Goal: Task Accomplishment & Management: Manage account settings

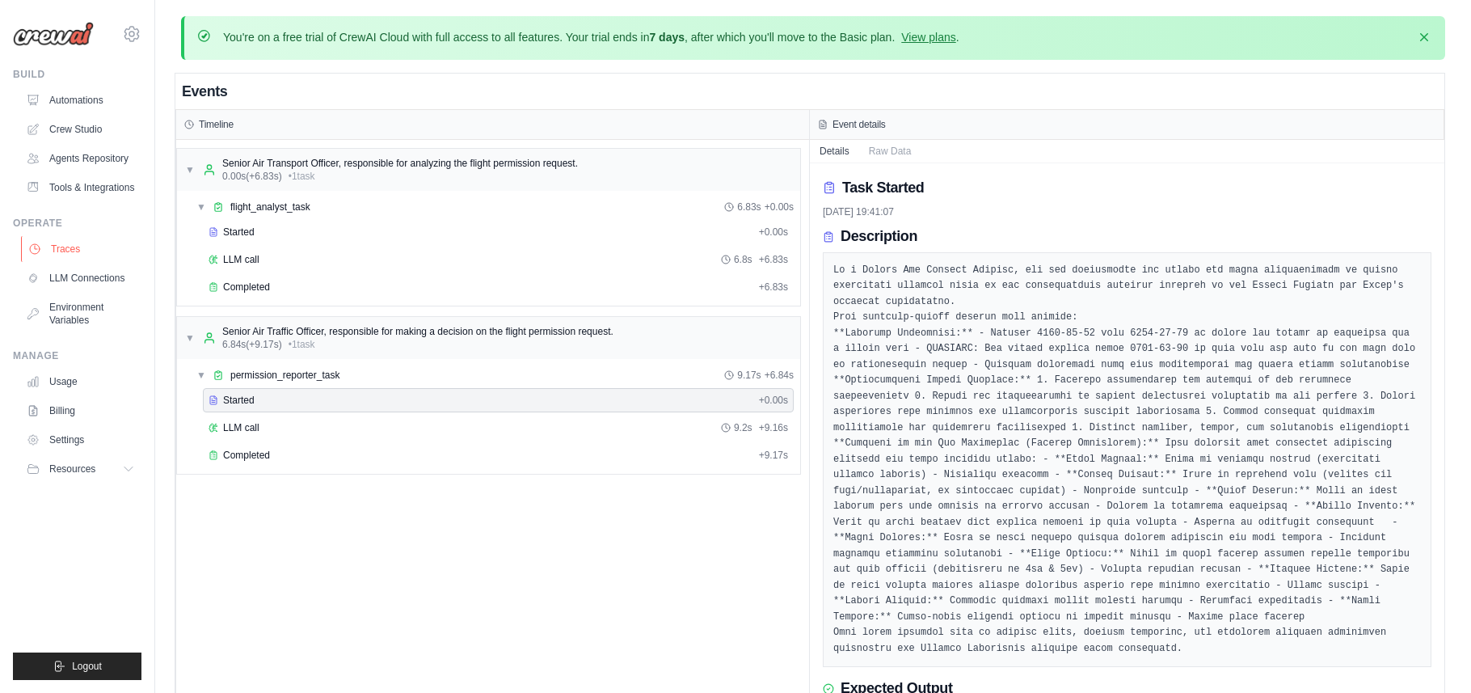
click at [74, 257] on link "Traces" at bounding box center [82, 249] width 122 height 26
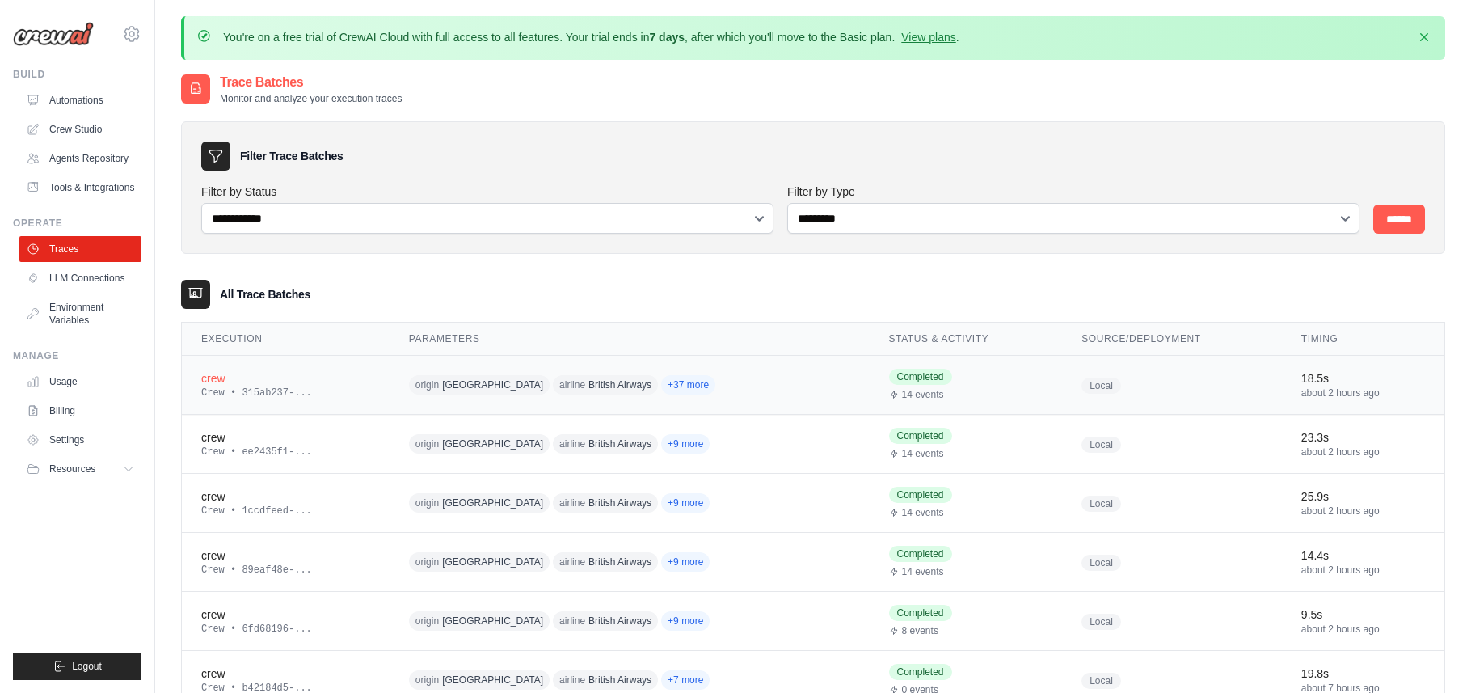
click at [331, 402] on td "crew Crew • 315ab237-..." at bounding box center [286, 385] width 208 height 59
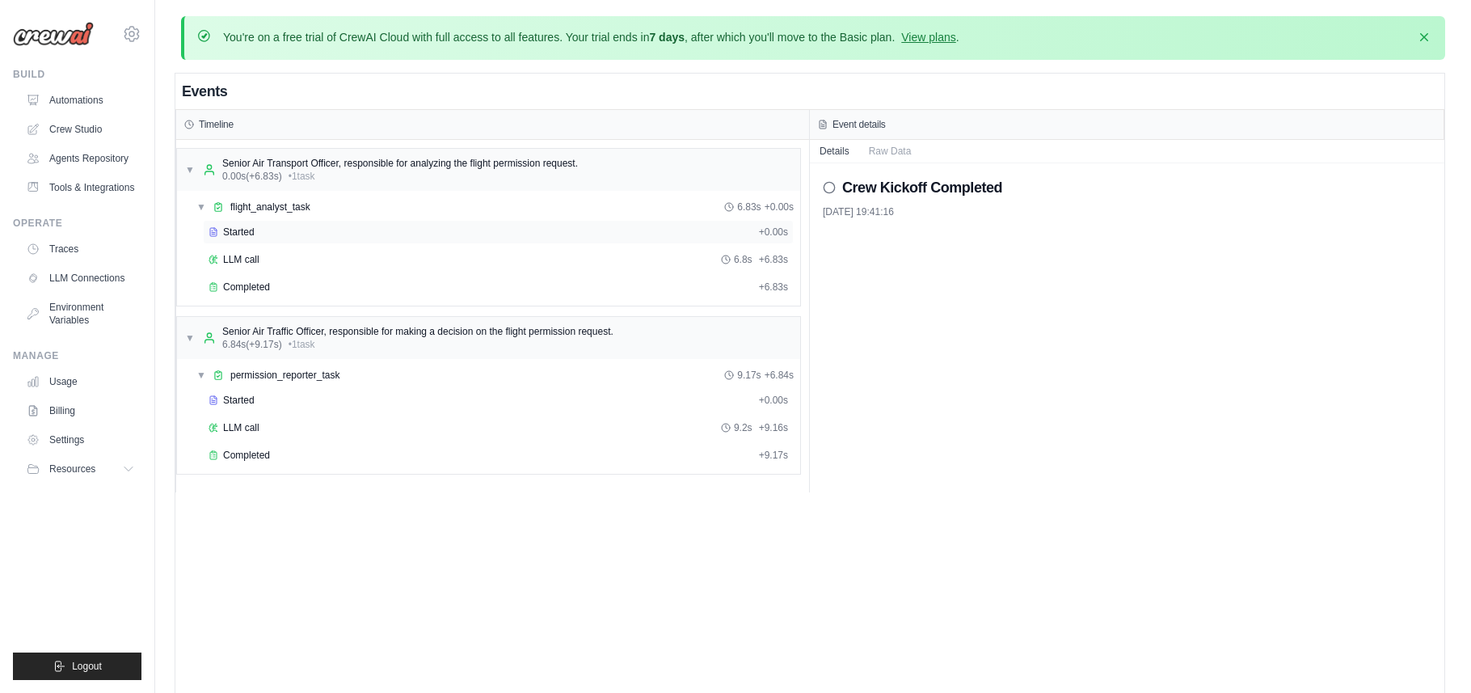
click at [269, 227] on div "Started" at bounding box center [481, 232] width 544 height 13
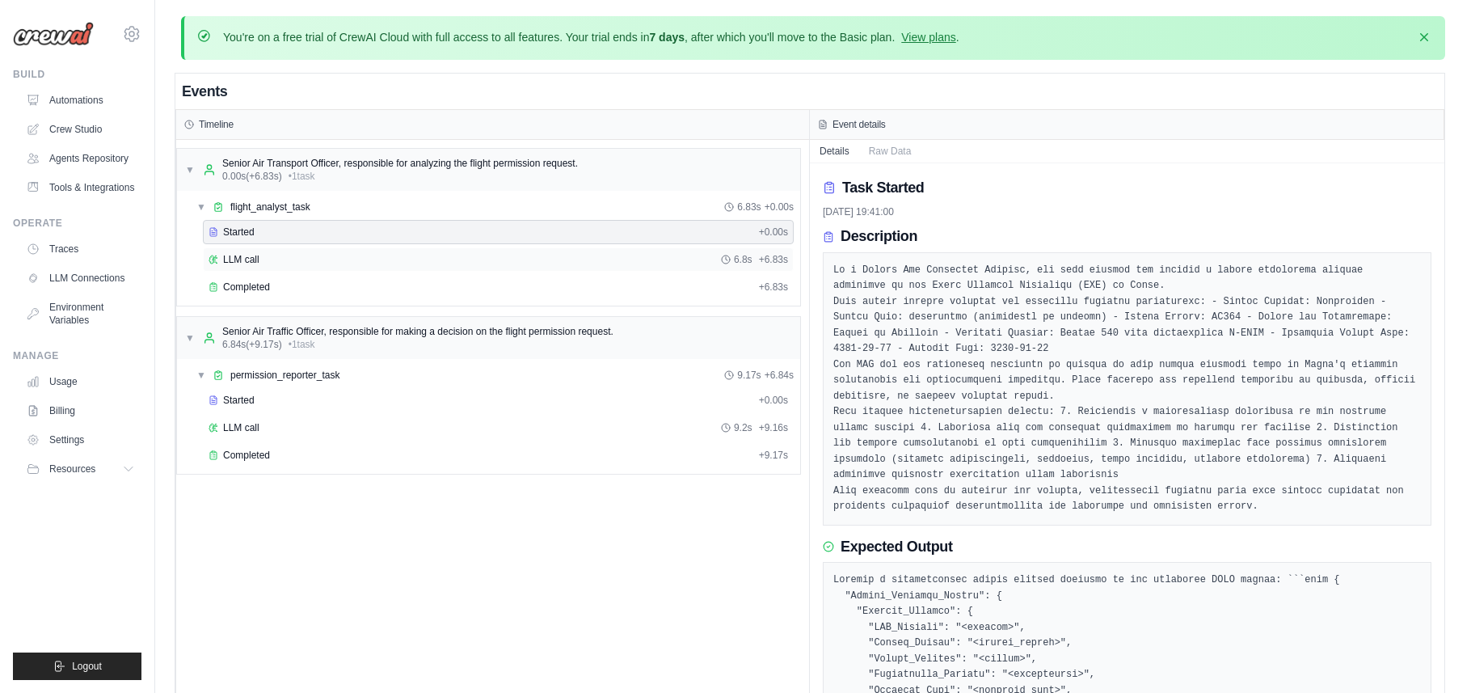
click at [361, 263] on div "LLM call 6.8s + 6.83s" at bounding box center [499, 259] width 580 height 13
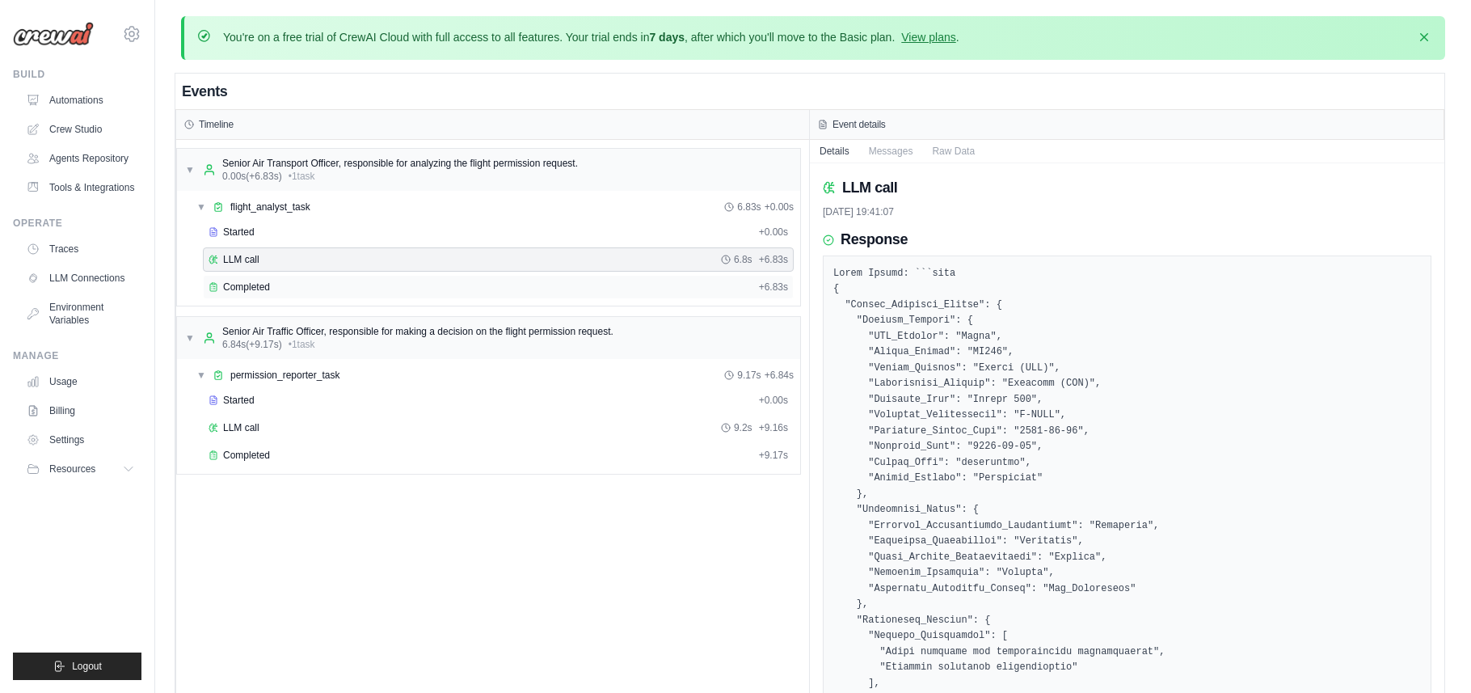
click at [329, 282] on div "Completed" at bounding box center [481, 286] width 544 height 13
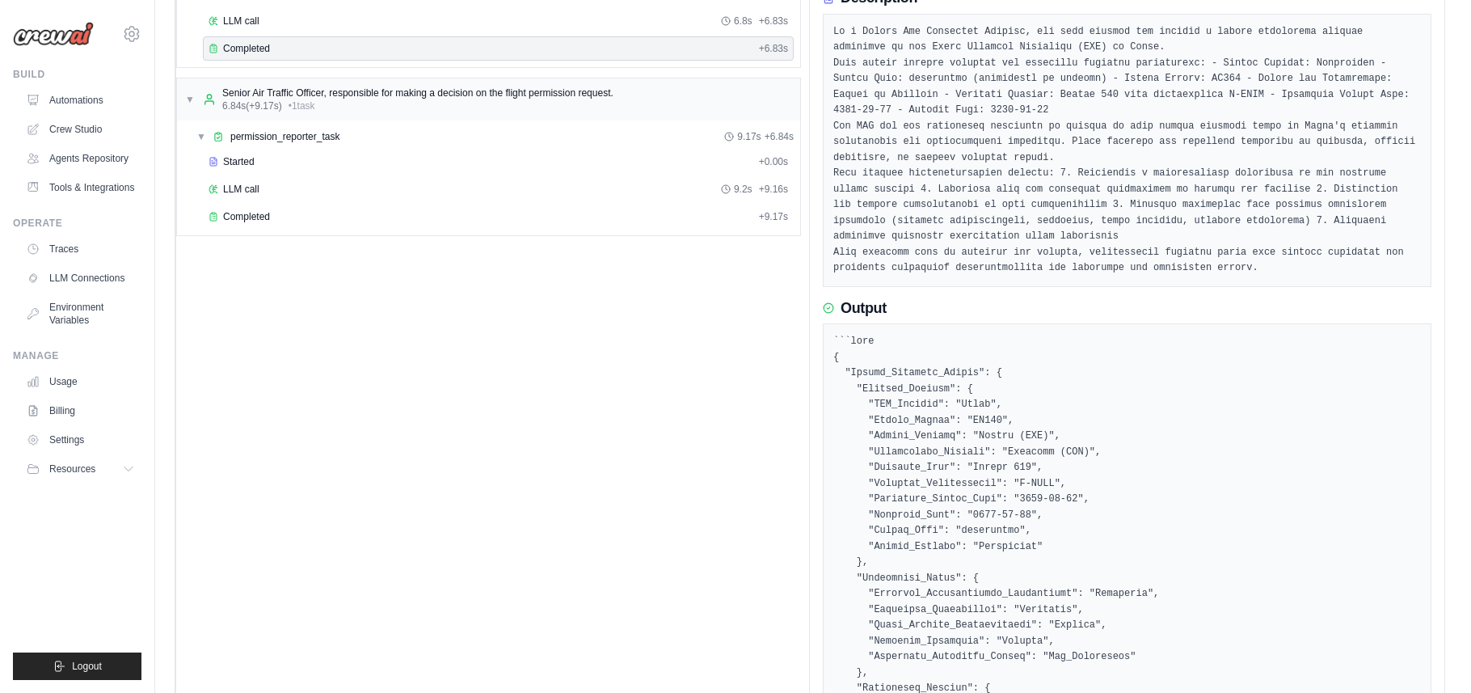
scroll to position [248, 0]
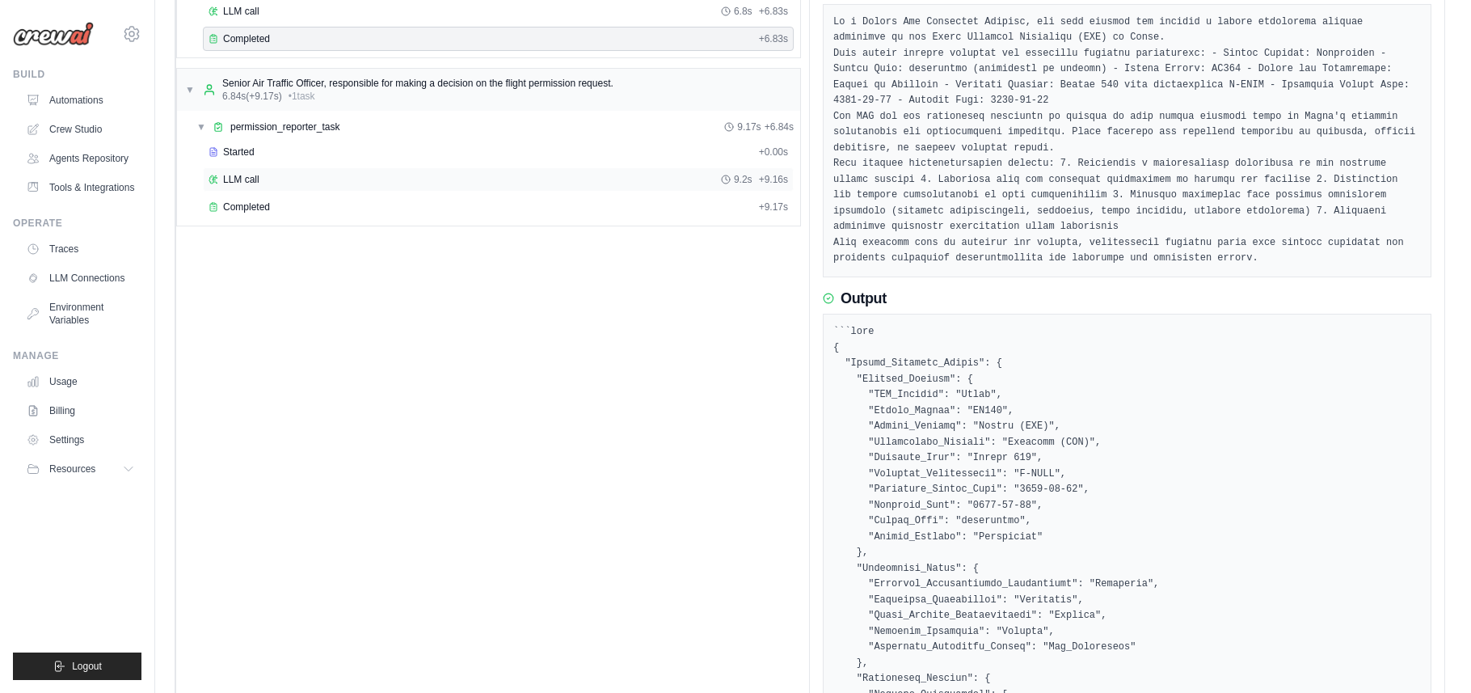
click at [272, 167] on div "LLM call 9.2s + 9.16s" at bounding box center [498, 179] width 591 height 24
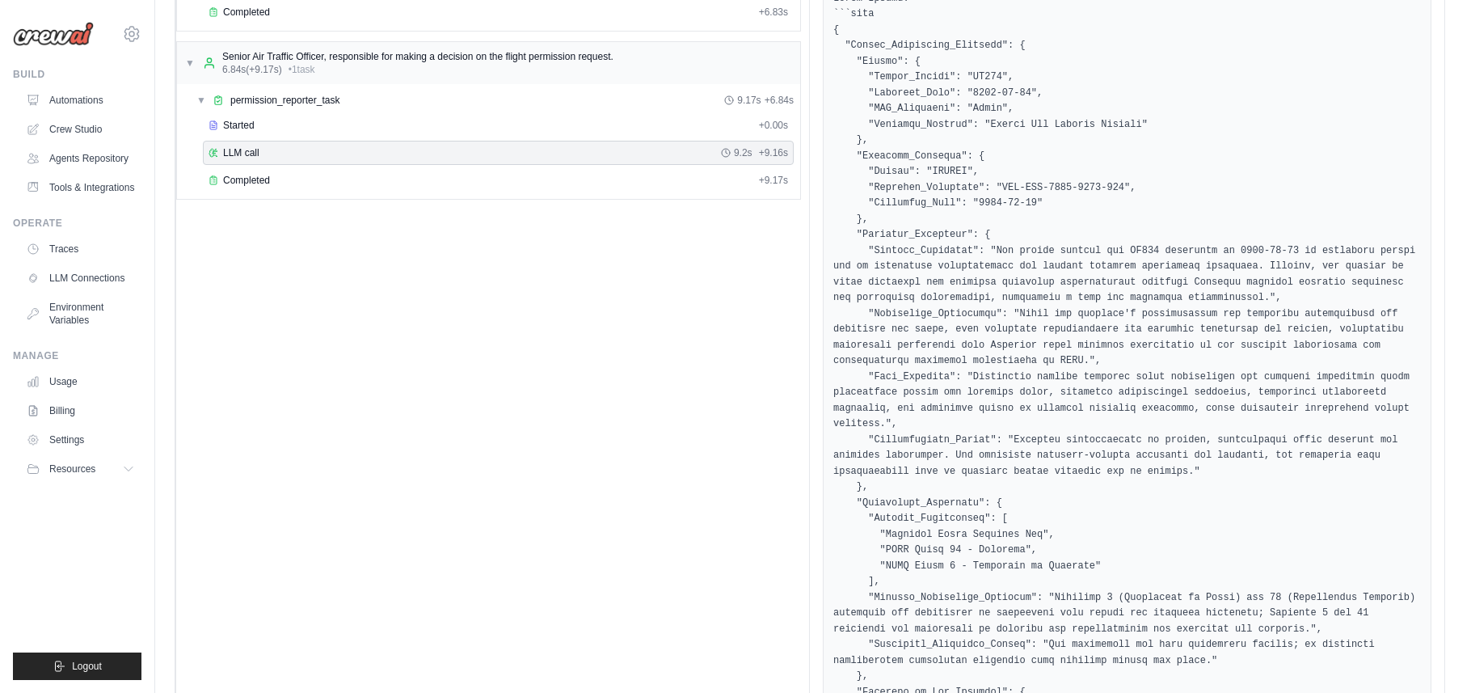
scroll to position [0, 0]
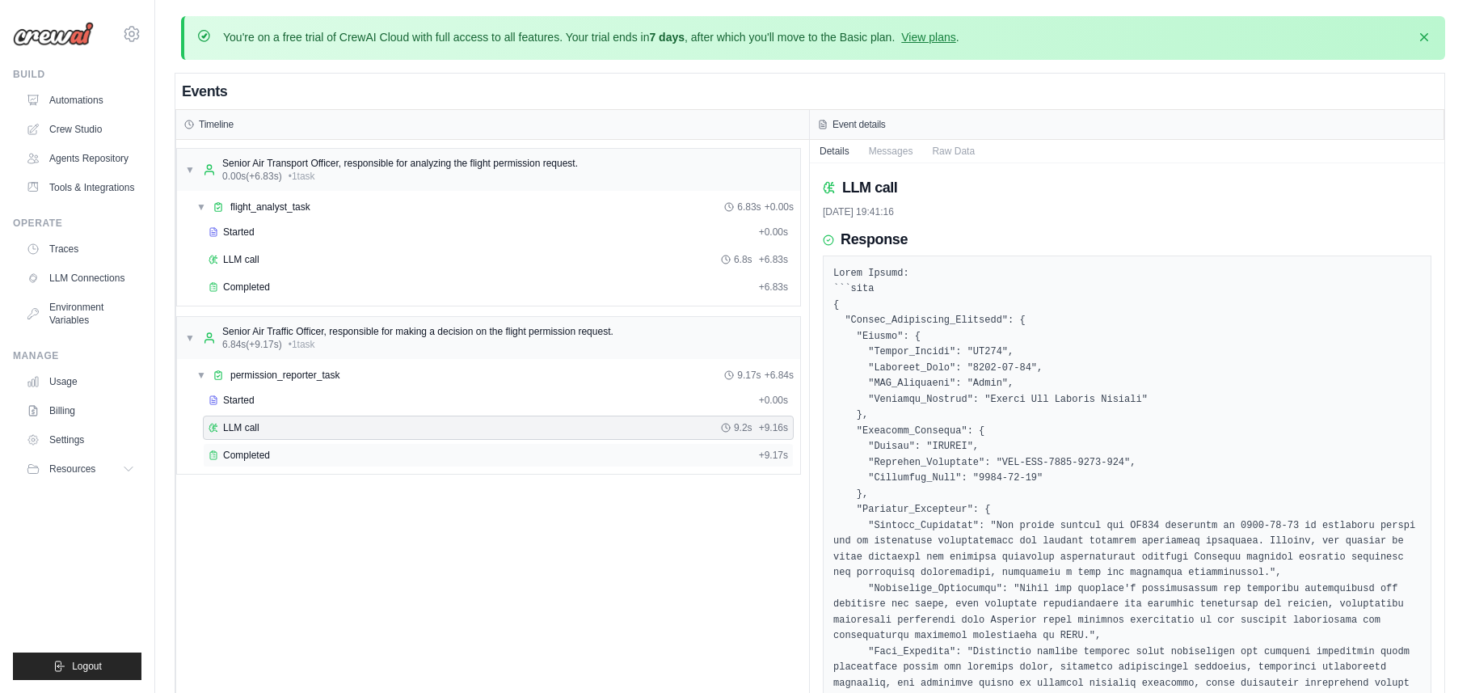
click at [270, 459] on span "Completed" at bounding box center [246, 455] width 47 height 13
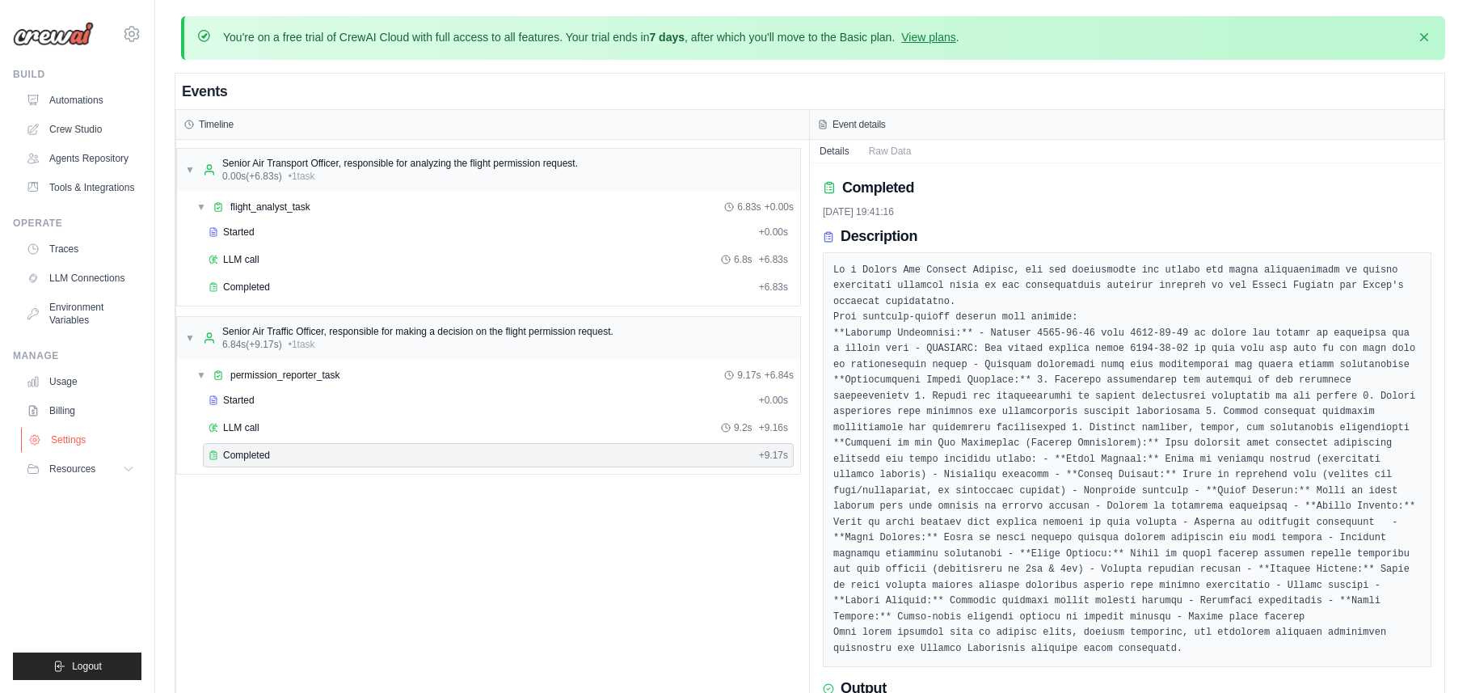
click at [62, 448] on link "Settings" at bounding box center [82, 440] width 122 height 26
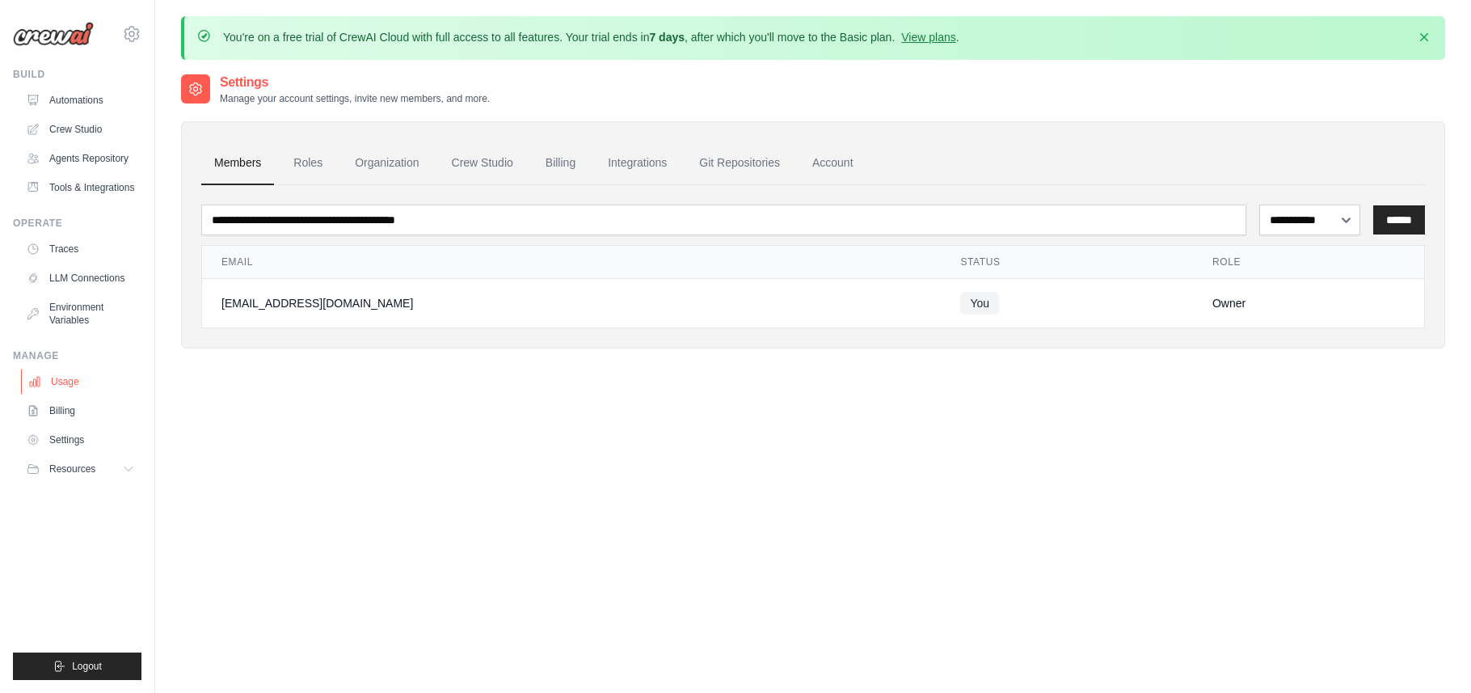
click at [66, 394] on link "Usage" at bounding box center [82, 382] width 122 height 26
